Goal: Navigation & Orientation: Find specific page/section

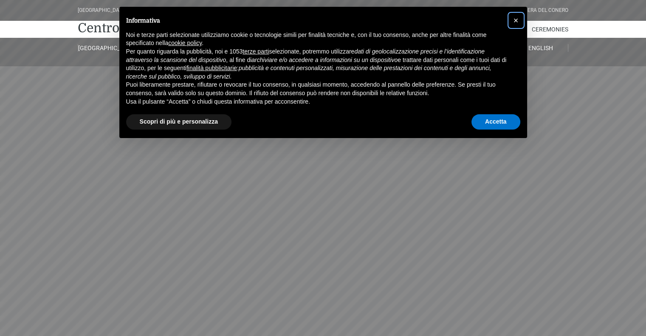
click at [516, 20] on span "×" at bounding box center [515, 20] width 5 height 9
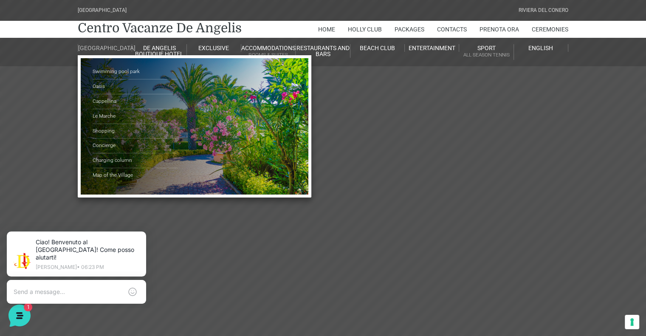
click at [107, 49] on link "[GEOGRAPHIC_DATA]" at bounding box center [105, 48] width 54 height 8
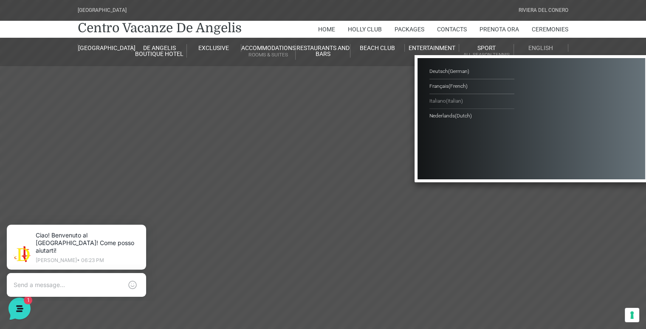
click at [443, 100] on span "Italiano" at bounding box center [437, 101] width 17 height 6
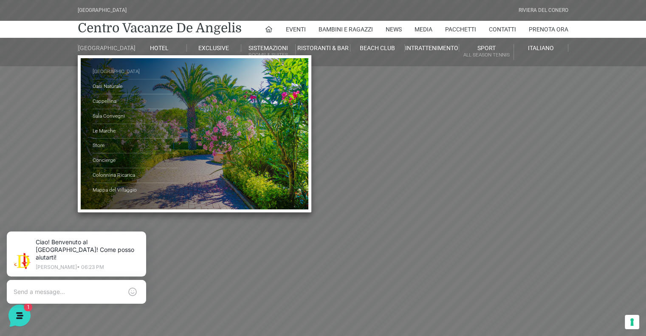
click at [108, 77] on link "Parco Piscine" at bounding box center [135, 72] width 85 height 15
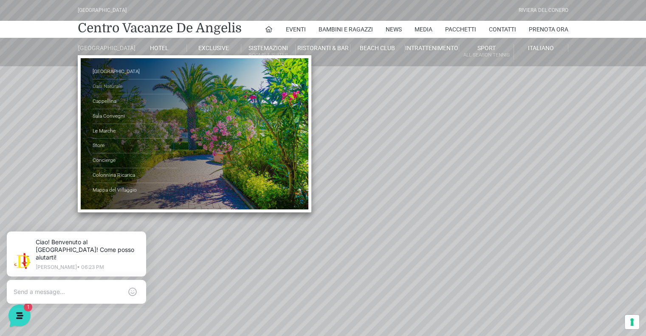
click at [115, 91] on link "Oasi Naturale" at bounding box center [135, 86] width 85 height 15
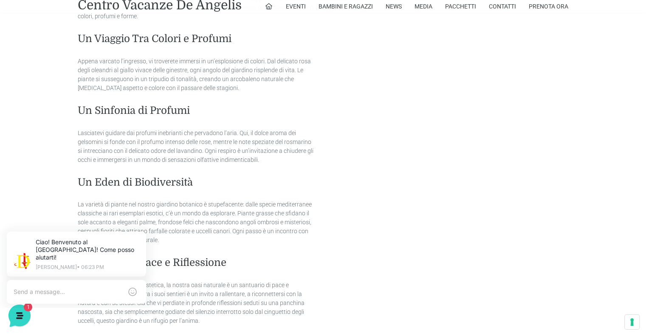
scroll to position [430, 0]
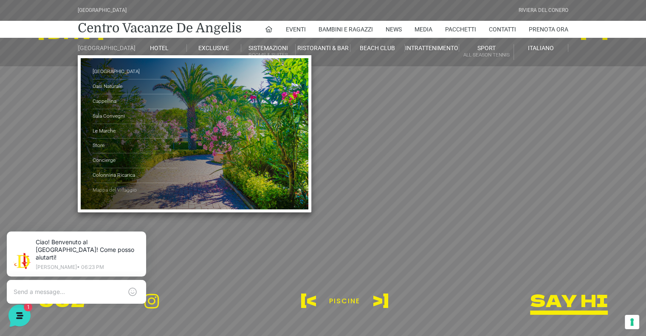
click at [112, 196] on link "Mappa del Villaggio" at bounding box center [135, 190] width 85 height 14
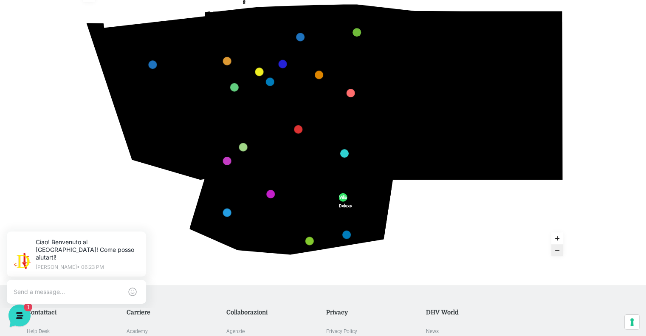
scroll to position [127, 0]
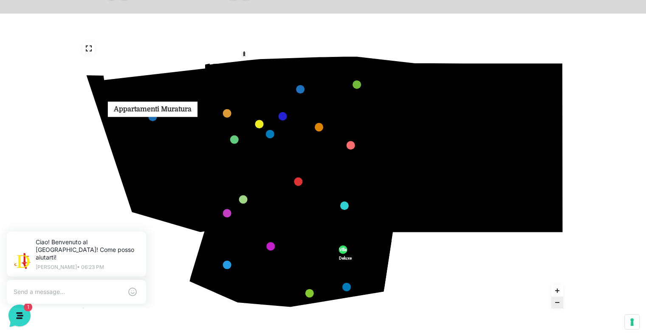
click at [153, 116] on link "Appartamenti Muratura marker" at bounding box center [152, 117] width 8 height 8
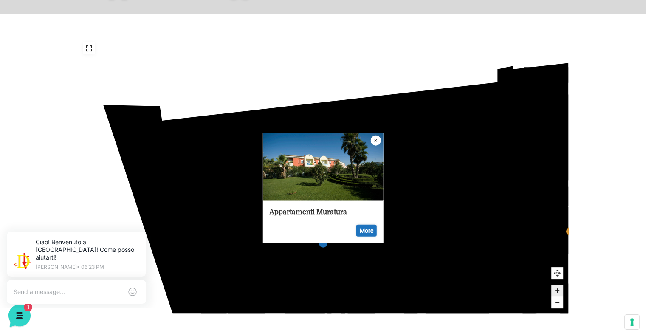
click at [374, 141] on icon "Close popup" at bounding box center [376, 140] width 10 height 10
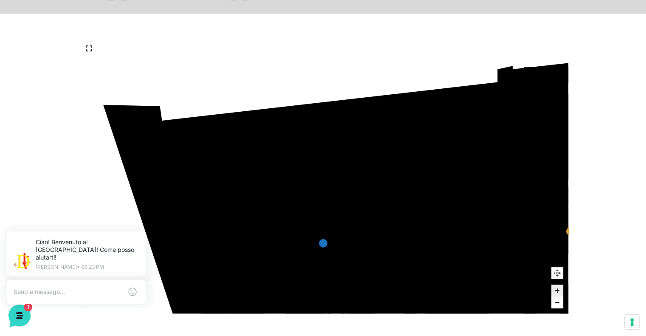
click at [283, 182] on polygon at bounding box center [275, 176] width 37 height 76
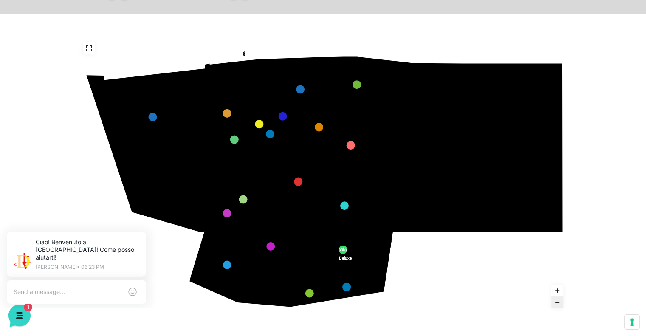
click at [194, 151] on icon at bounding box center [194, 149] width 23 height 44
click at [242, 201] on link "Villini 500 marker" at bounding box center [243, 199] width 8 height 8
click at [225, 205] on icon "436 435 437 434 441 430 440 431 439 432 438 433 424 423 425 422 429 418 428 419…" at bounding box center [323, 175] width 491 height 276
click at [224, 214] on link "Ville Classic marker" at bounding box center [227, 213] width 8 height 8
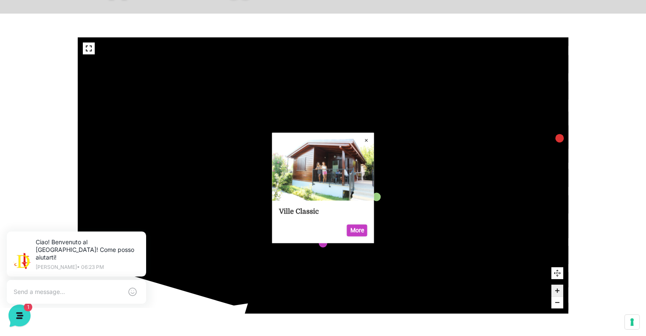
click at [364, 141] on icon "Close popup" at bounding box center [366, 140] width 10 height 10
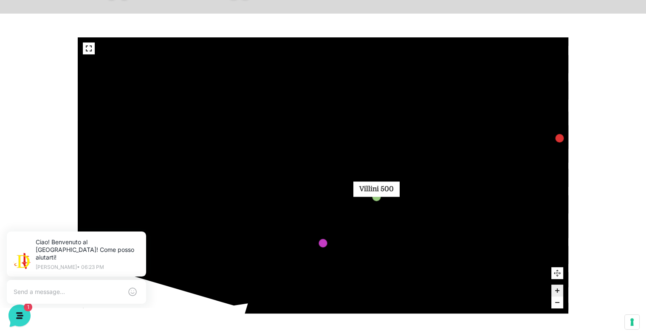
click at [377, 194] on link "Villini 500 marker" at bounding box center [376, 197] width 8 height 8
click at [386, 189] on icon "436 435 437 434 441 430 440 431 439 432 438 433 424 423 425 422 429 418 428 419…" at bounding box center [642, 117] width 1630 height 917
click at [375, 188] on rect at bounding box center [381, 179] width 20 height 18
click at [375, 196] on link "Villini 500 marker" at bounding box center [376, 197] width 8 height 8
click at [375, 190] on icon "436 435 437 434 441 430 440 431 439 432 438 433 424 423 425 422 429 418 428 419…" at bounding box center [642, 117] width 1630 height 917
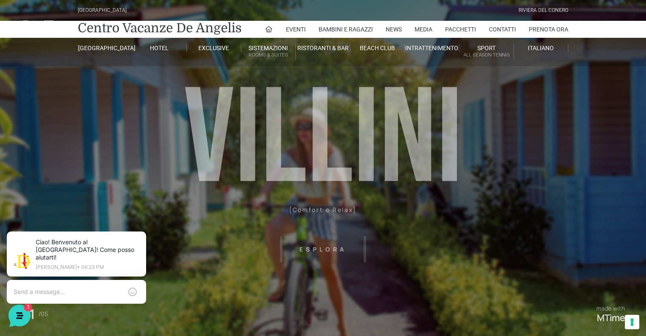
click at [471, 164] on header "[GEOGRAPHIC_DATA] [GEOGRAPHIC_DATA] Centro Vacanze [GEOGRAPHIC_DATA] Eventi Mis…" at bounding box center [323, 191] width 646 height 382
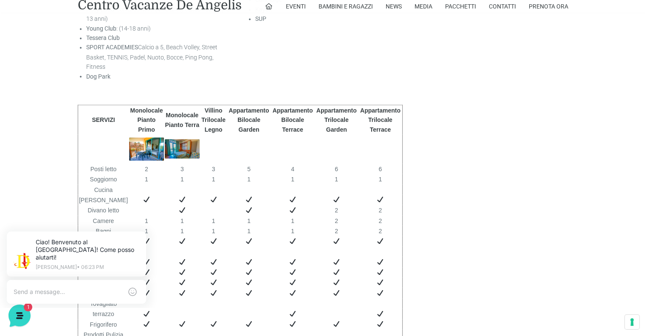
scroll to position [1557, 0]
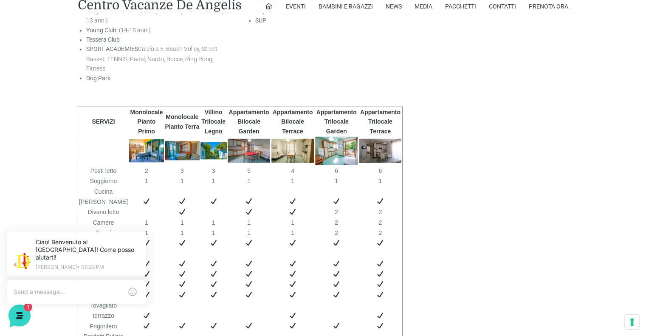
click at [142, 143] on img at bounding box center [146, 150] width 35 height 23
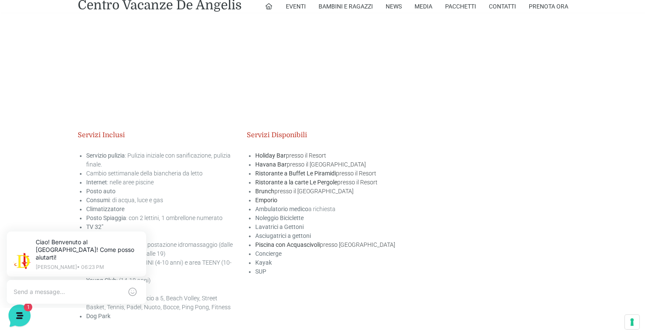
scroll to position [1218, 0]
